Goal: Find contact information: Obtain details needed to contact an individual or organization

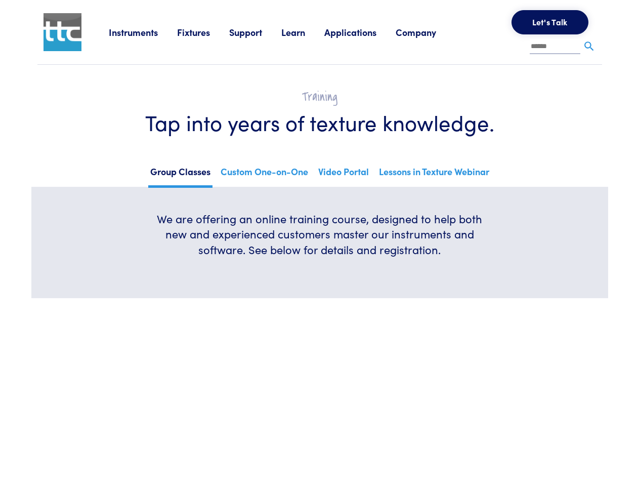
click at [319, 243] on h6 "We are offering an online training course, designed to help both new and experi…" at bounding box center [320, 234] width 340 height 47
click at [143, 32] on link "Instruments" at bounding box center [143, 32] width 68 height 13
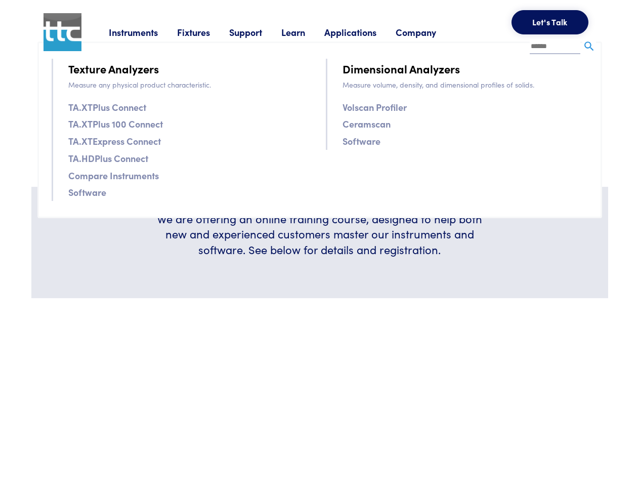
click at [204, 32] on link "Fixtures" at bounding box center [203, 32] width 52 height 13
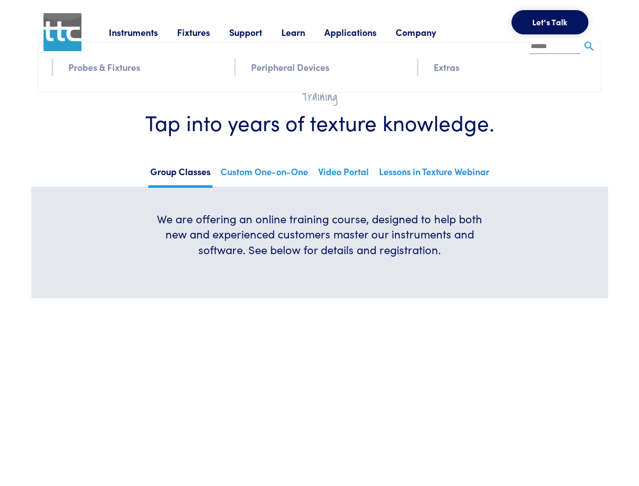
click at [257, 32] on link "Support" at bounding box center [255, 32] width 52 height 13
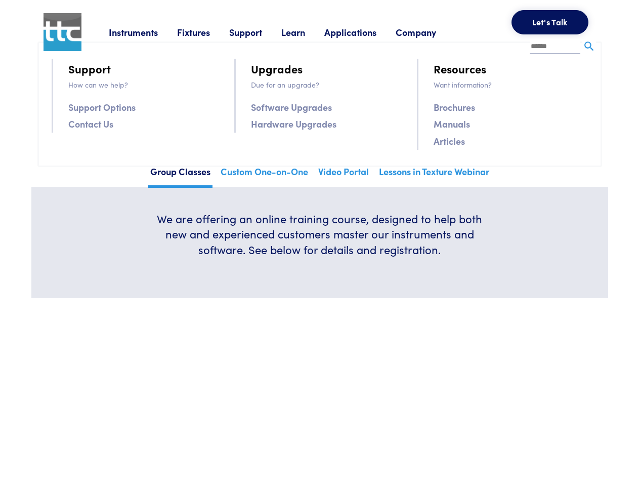
click at [306, 32] on link "Learn" at bounding box center [302, 32] width 43 height 13
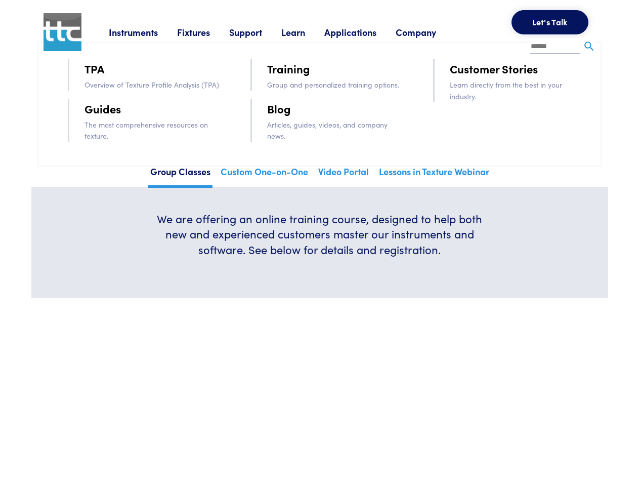
click at [364, 32] on link "Applications" at bounding box center [359, 32] width 71 height 13
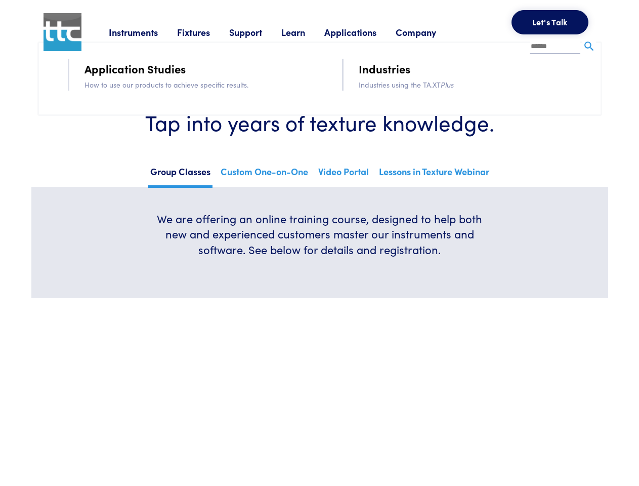
click at [429, 32] on link "Company" at bounding box center [426, 32] width 60 height 13
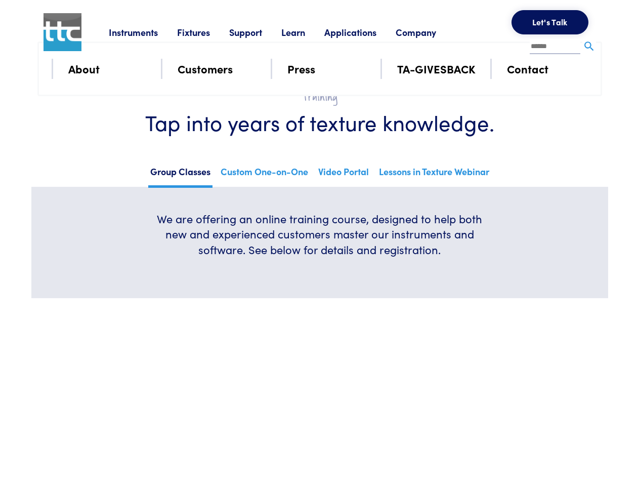
click at [550, 22] on button "Let's Talk" at bounding box center [550, 22] width 77 height 24
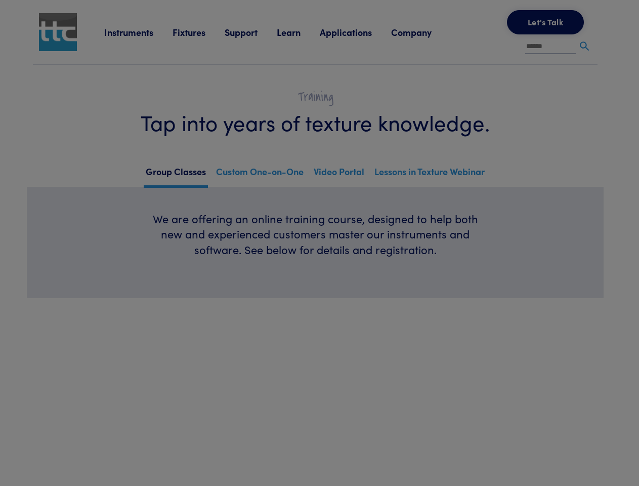
click at [0, 0] on div "**********" at bounding box center [0, 0] width 0 height 0
